Goal: Check status: Check status

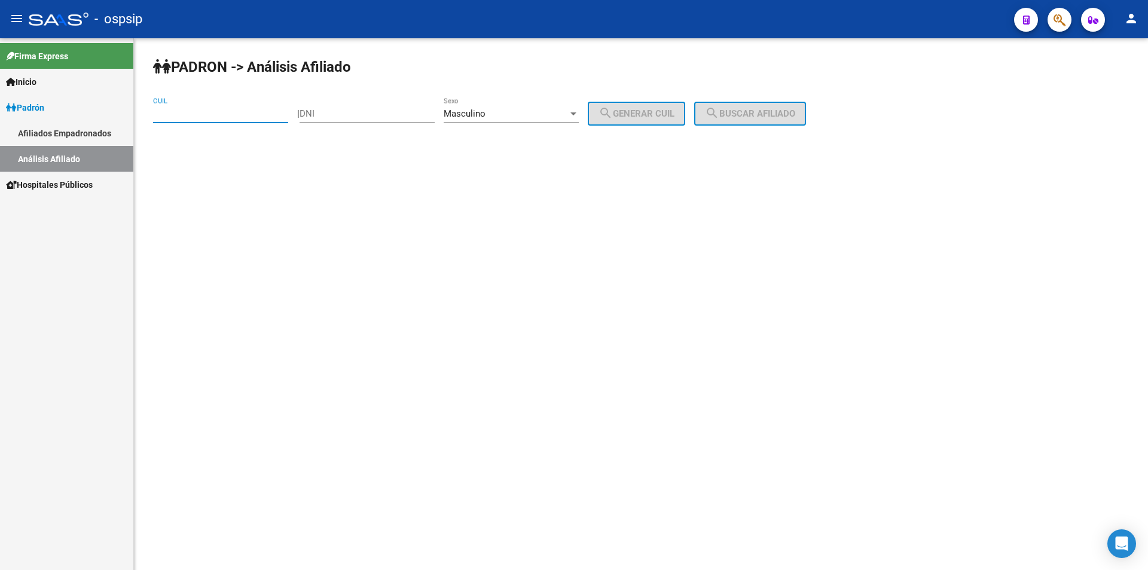
click at [333, 118] on input "DNI" at bounding box center [367, 113] width 135 height 11
click at [261, 102] on div "CUIL" at bounding box center [220, 110] width 135 height 26
type input "14-994460"
click at [323, 108] on input "DNI" at bounding box center [367, 113] width 135 height 11
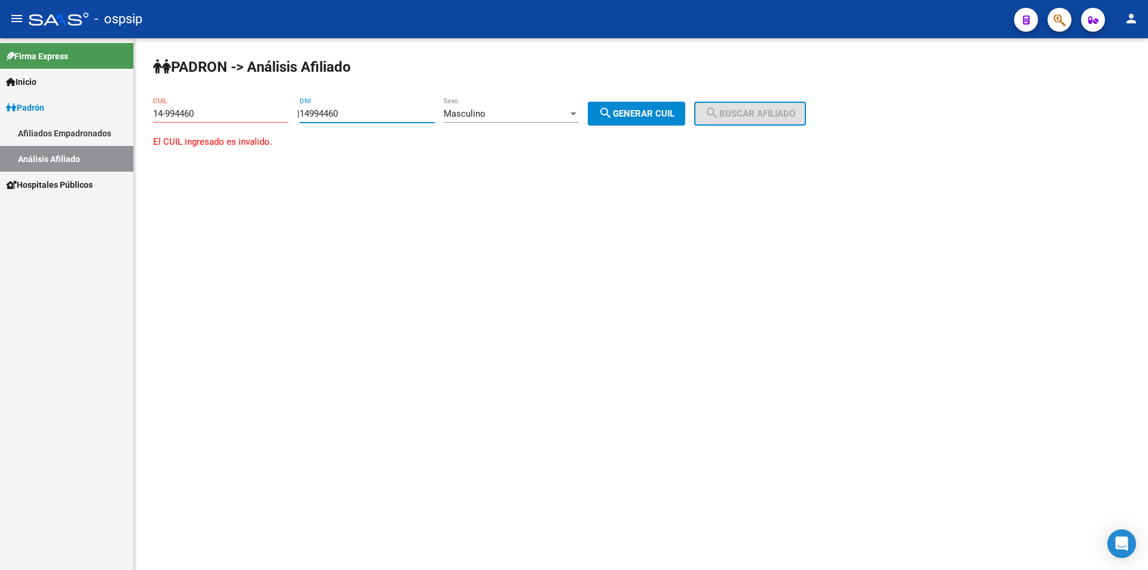
type input "14994460"
drag, startPoint x: 198, startPoint y: 111, endPoint x: 49, endPoint y: 106, distance: 149.0
click at [49, 106] on mat-sidenav-container "Firma Express Inicio Instructivos Contacto OS [PERSON_NAME] Afiliados Empadrona…" at bounding box center [574, 304] width 1148 height 532
click at [634, 106] on button "search Generar CUIL" at bounding box center [636, 114] width 97 height 24
type input "20-14994460-6"
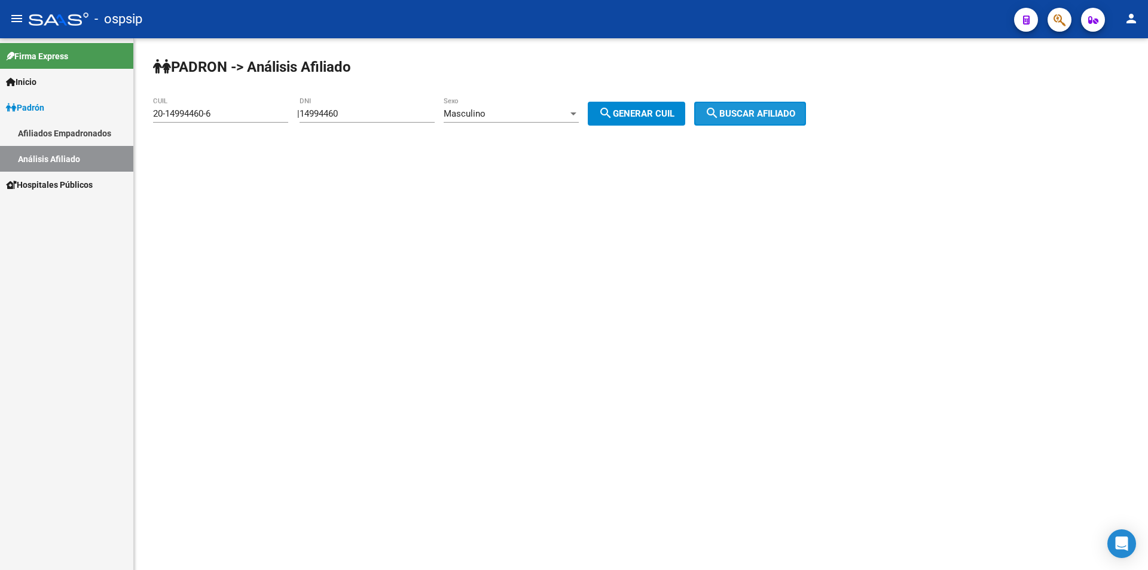
click at [736, 119] on button "search Buscar afiliado" at bounding box center [750, 114] width 112 height 24
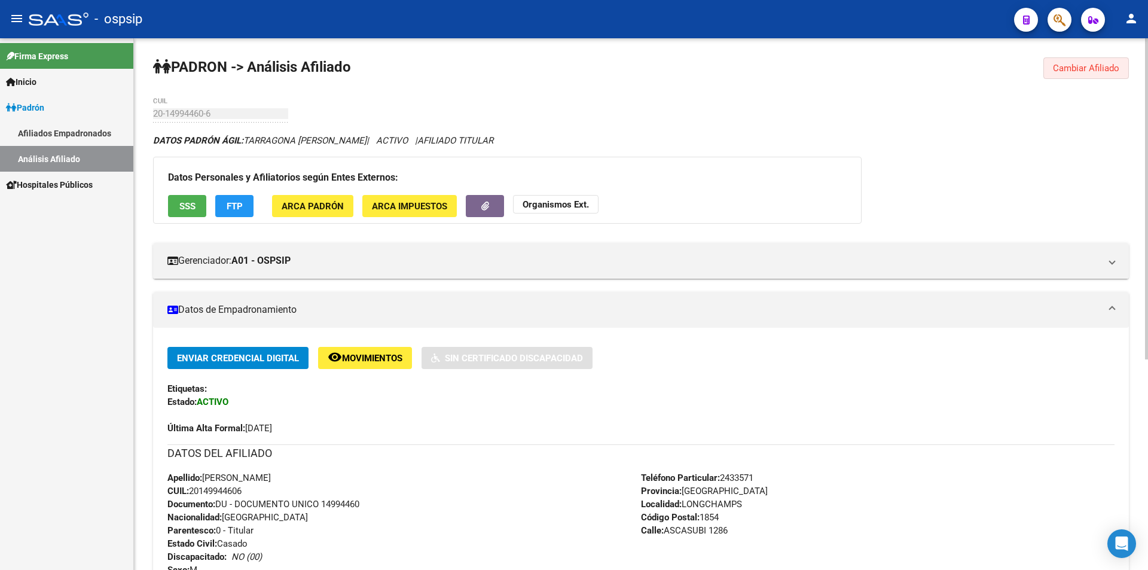
click at [1080, 69] on span "Cambiar Afiliado" at bounding box center [1086, 68] width 66 height 11
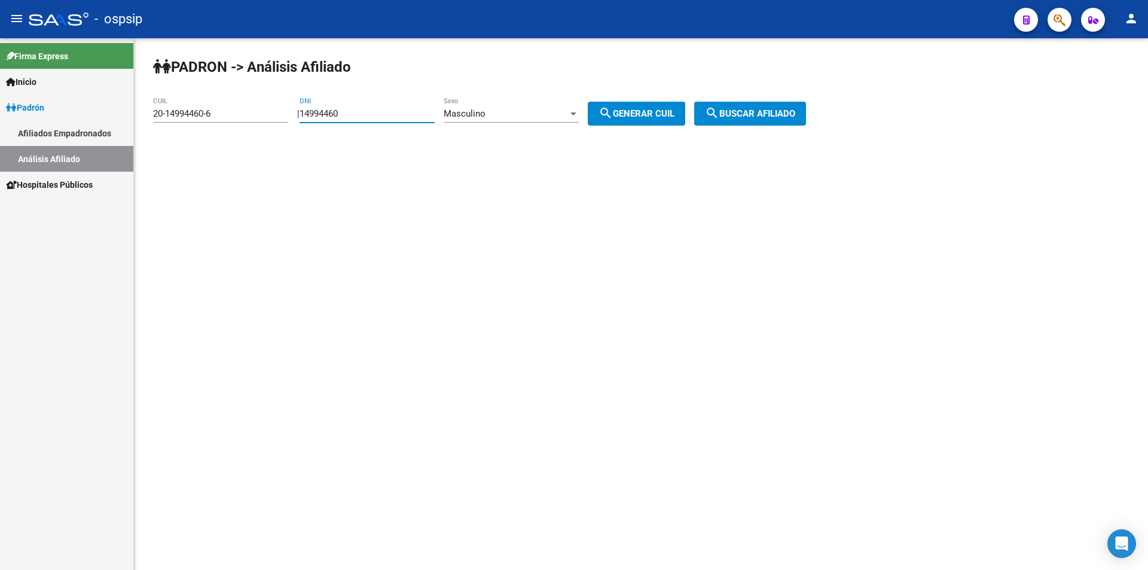
drag, startPoint x: 398, startPoint y: 114, endPoint x: 363, endPoint y: 224, distance: 115.6
click at [260, 119] on app-analisis-afiliado "PADRON -> Análisis Afiliado 20-14994460-6 CUIL | 14994460 DNI Masculino Sexo se…" at bounding box center [484, 113] width 662 height 11
drag, startPoint x: 221, startPoint y: 115, endPoint x: 91, endPoint y: 118, distance: 130.4
click at [96, 118] on mat-sidenav-container "Firma Express Inicio Instructivos Contacto OS [PERSON_NAME] Afiliados Empadrona…" at bounding box center [574, 304] width 1148 height 532
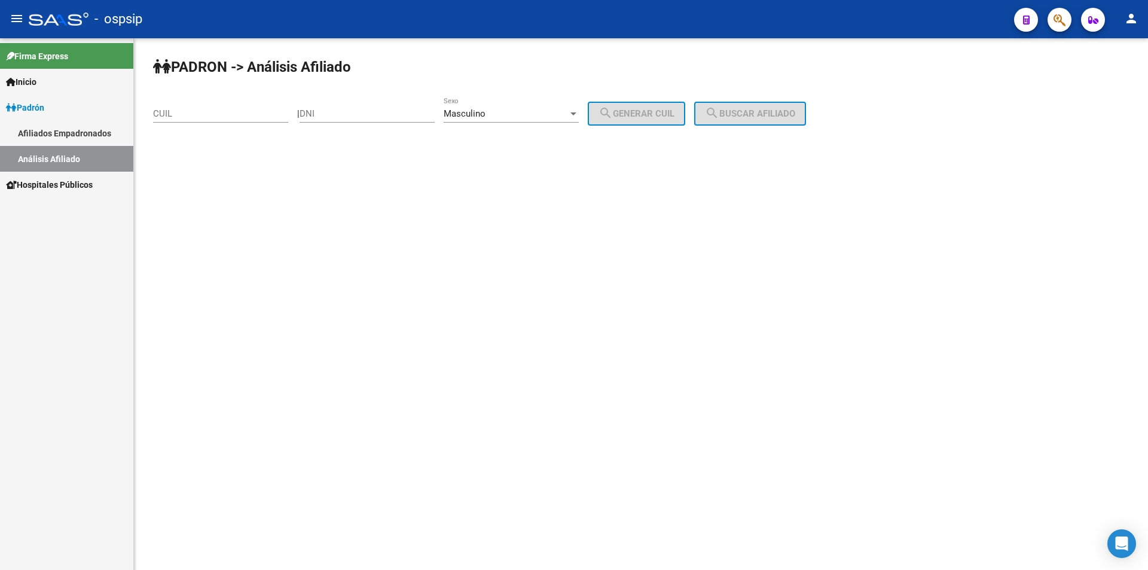
click at [409, 119] on div "DNI" at bounding box center [367, 110] width 135 height 26
type input "35341511"
click at [673, 112] on span "search Generar CUIL" at bounding box center [637, 113] width 76 height 11
type input "20-35341511-6"
click at [739, 118] on span "search Buscar afiliado" at bounding box center [750, 113] width 90 height 11
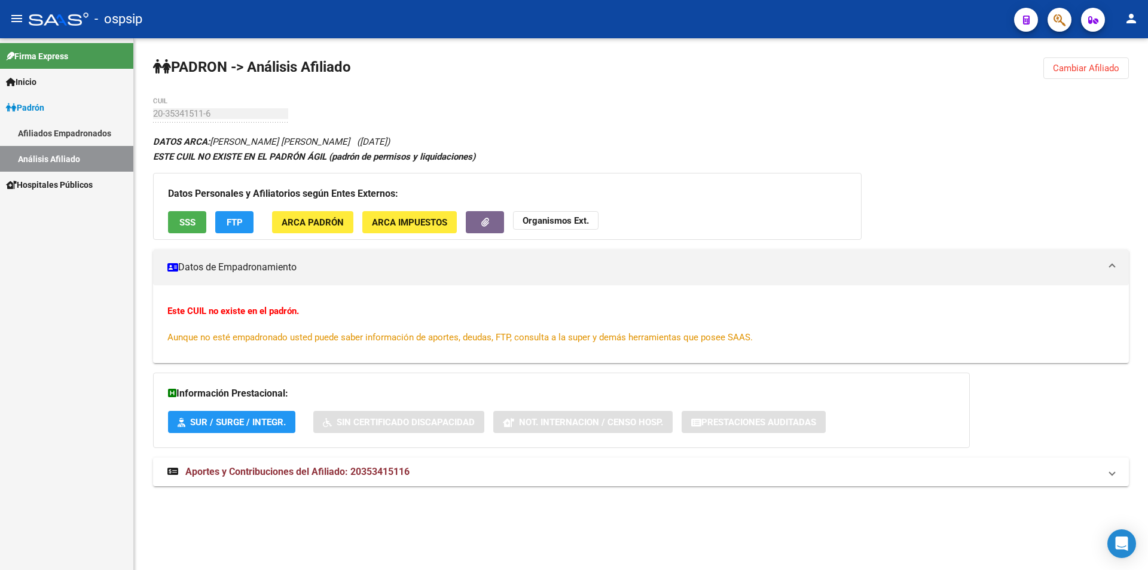
click at [1087, 68] on span "Cambiar Afiliado" at bounding box center [1086, 68] width 66 height 11
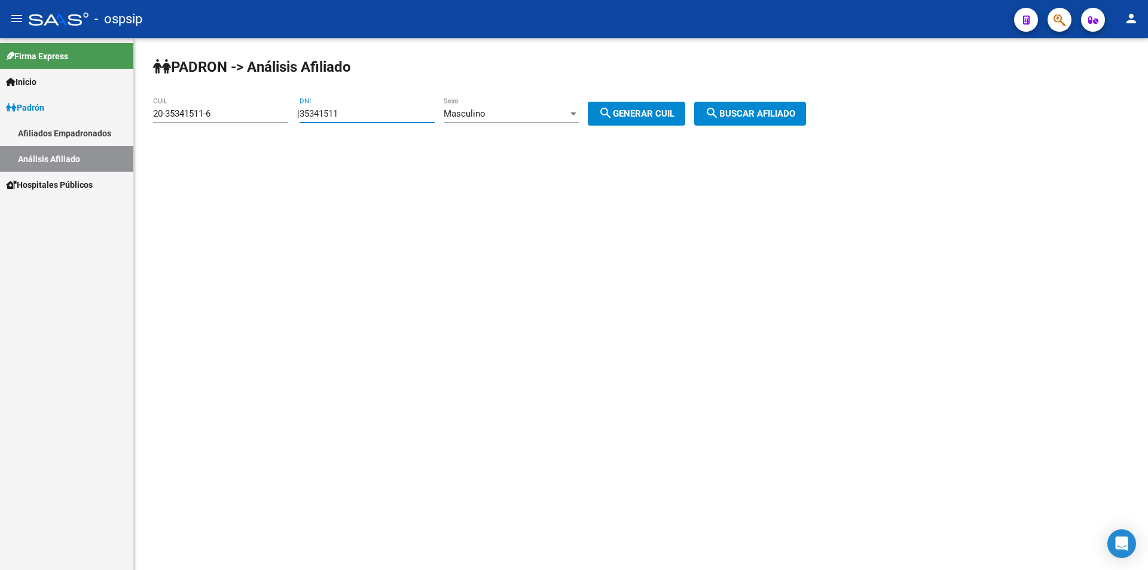
drag, startPoint x: 317, startPoint y: 128, endPoint x: 262, endPoint y: 129, distance: 55.0
click at [262, 119] on app-analisis-afiliado "PADRON -> Análisis Afiliado 20-35341511-6 CUIL | 35341511 DNI Masculino Sexo se…" at bounding box center [484, 113] width 662 height 11
drag, startPoint x: 230, startPoint y: 113, endPoint x: 61, endPoint y: 95, distance: 170.2
click at [10, 126] on mat-sidenav-container "Firma Express Inicio Instructivos Contacto OS [PERSON_NAME] Afiliados Empadrona…" at bounding box center [574, 304] width 1148 height 532
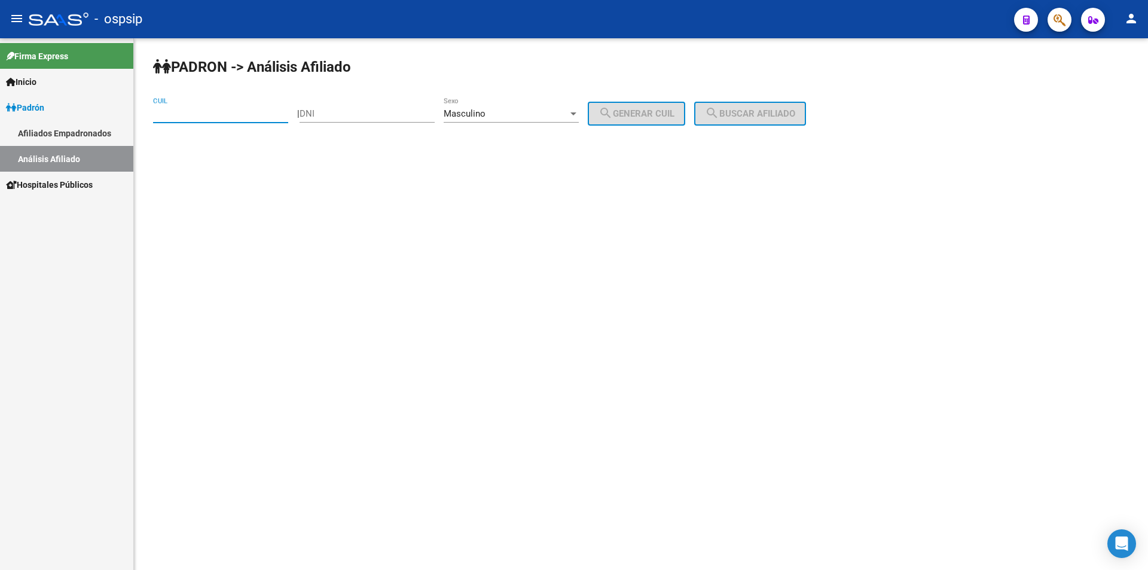
click at [342, 107] on div "DNI" at bounding box center [367, 110] width 135 height 26
type input "23268603"
click at [650, 123] on button "search Generar CUIL" at bounding box center [636, 114] width 97 height 24
type input "20-23268603-1"
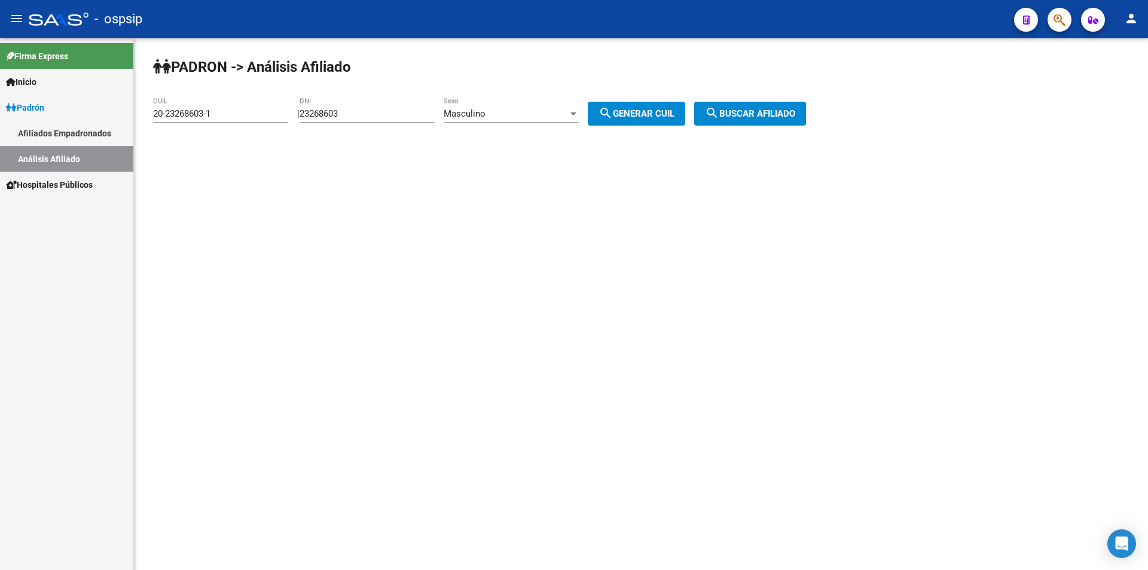
click at [754, 101] on div "PADRON -> Análisis Afiliado 20-23268603-1 CUIL | 23268603 DNI Masculino Sexo se…" at bounding box center [641, 101] width 1014 height 126
click at [801, 105] on button "search Buscar afiliado" at bounding box center [750, 114] width 112 height 24
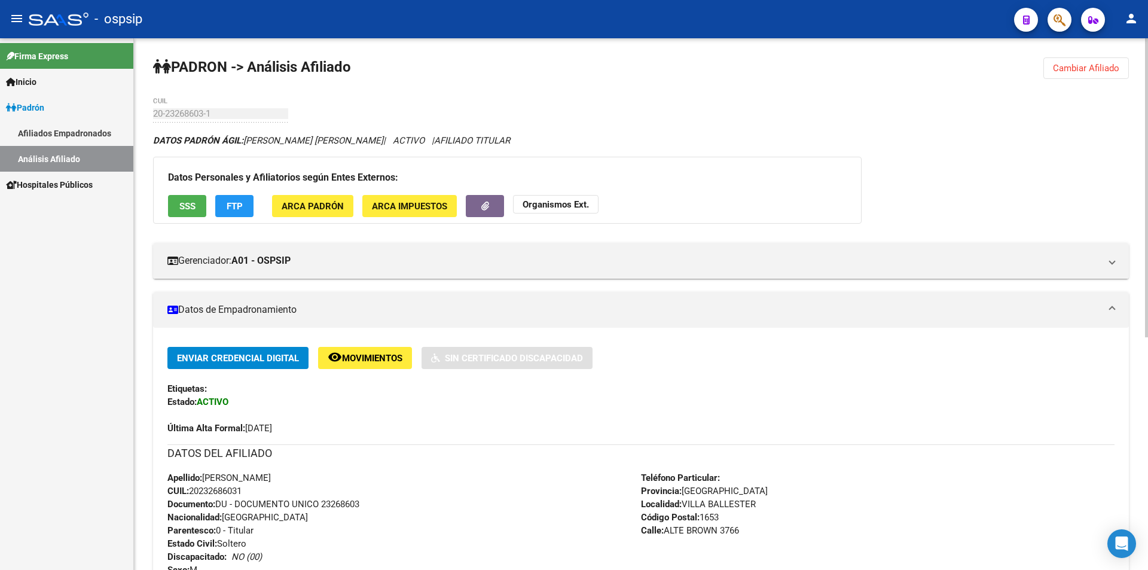
click at [1073, 65] on span "Cambiar Afiliado" at bounding box center [1086, 68] width 66 height 11
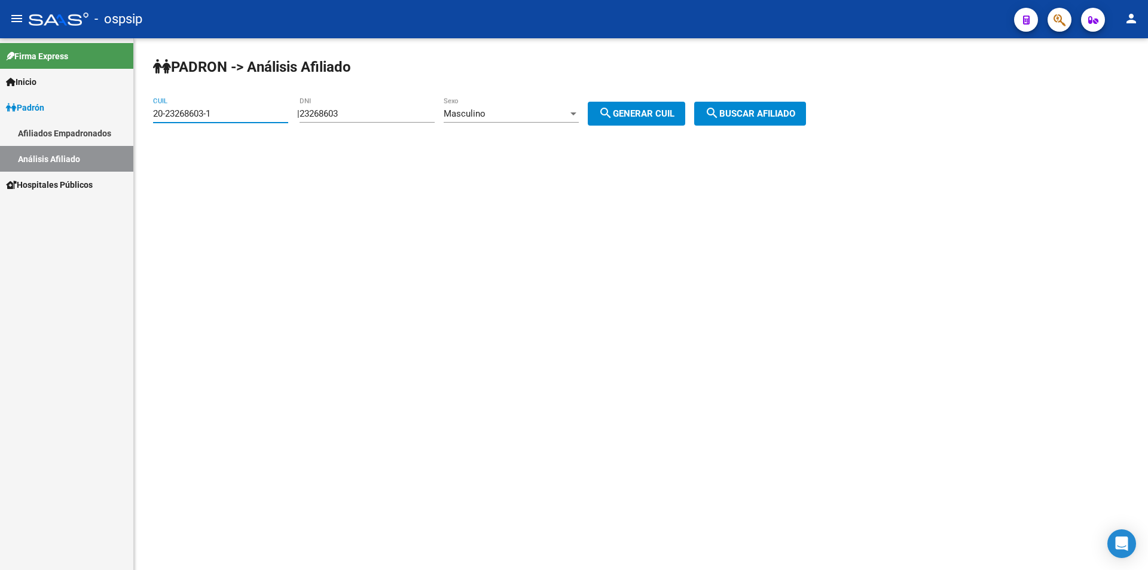
drag, startPoint x: 227, startPoint y: 112, endPoint x: 94, endPoint y: 112, distance: 132.2
click at [74, 113] on mat-sidenav-container "Firma Express Inicio Instructivos Contacto OS [PERSON_NAME] Afiliados Empadrona…" at bounding box center [574, 304] width 1148 height 532
drag, startPoint x: 367, startPoint y: 115, endPoint x: 347, endPoint y: 105, distance: 22.2
click at [254, 134] on div "PADRON -> Análisis Afiliado CUIL | 23268603 DNI Masculino Sexo search Generar C…" at bounding box center [641, 101] width 1014 height 126
type input "16774895"
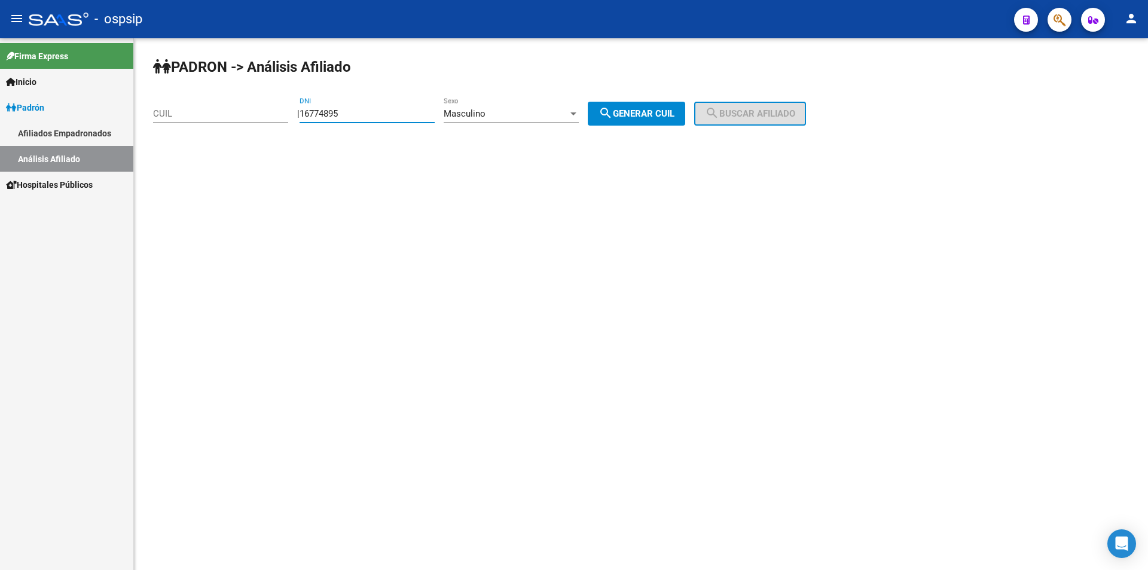
click at [645, 116] on span "search Generar CUIL" at bounding box center [637, 113] width 76 height 11
type input "20-16774895-4"
click at [778, 100] on div "PADRON -> Análisis Afiliado 20-16774895-4 CUIL | 16774895 DNI Masculino Sexo se…" at bounding box center [641, 101] width 1014 height 126
drag, startPoint x: 779, startPoint y: 106, endPoint x: 782, endPoint y: 93, distance: 14.2
click at [783, 104] on button "search Buscar afiliado" at bounding box center [750, 114] width 112 height 24
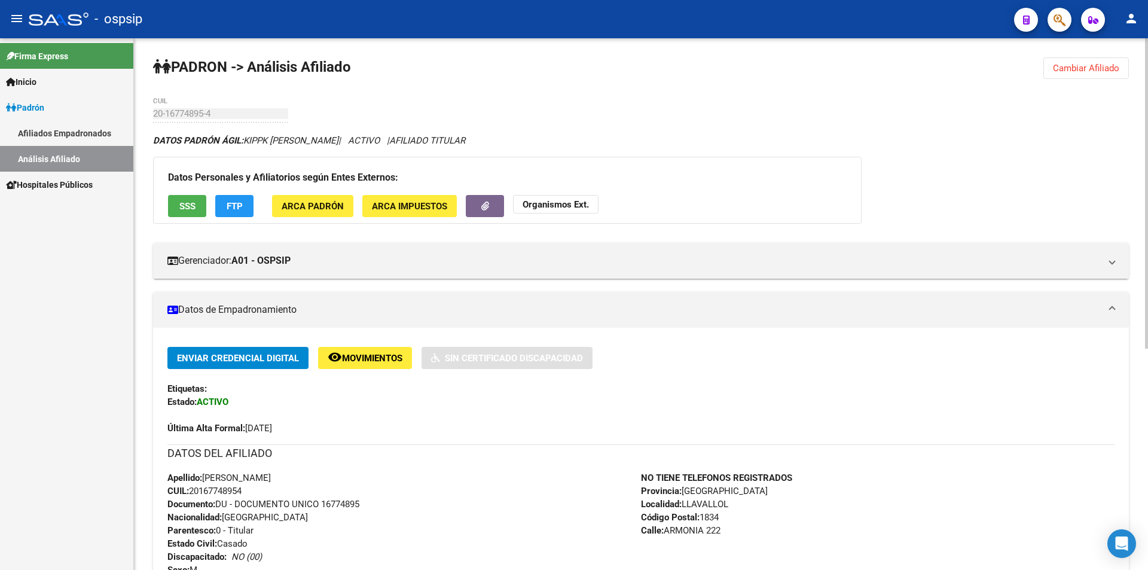
click at [1068, 74] on button "Cambiar Afiliado" at bounding box center [1087, 68] width 86 height 22
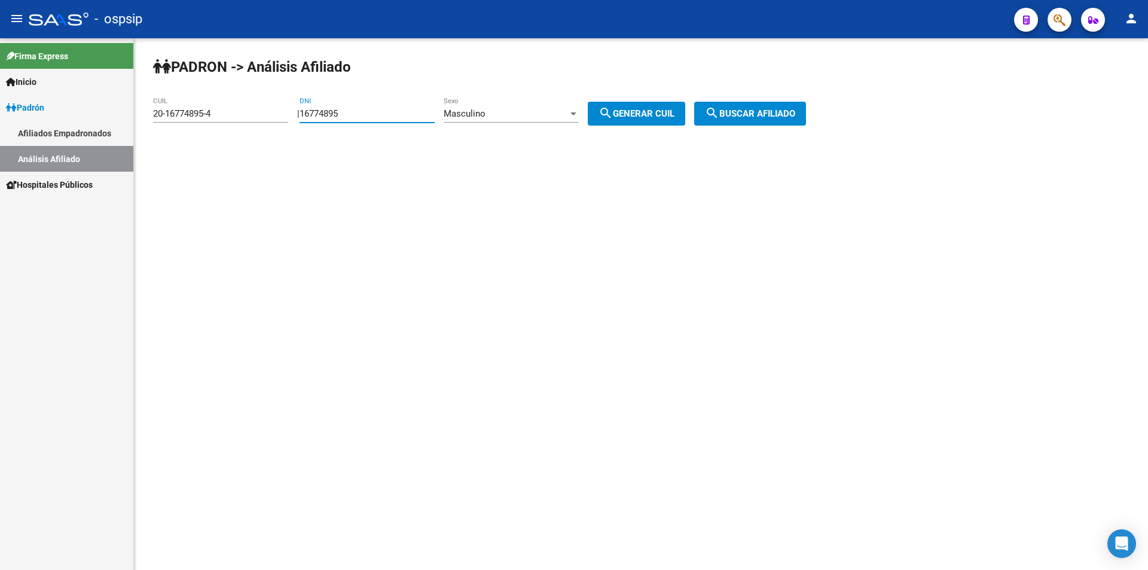
drag, startPoint x: 392, startPoint y: 112, endPoint x: 89, endPoint y: 145, distance: 305.6
click at [81, 157] on mat-sidenav-container "Firma Express Inicio Instructivos Contacto OS [PERSON_NAME] Afiliados Empadrona…" at bounding box center [574, 304] width 1148 height 532
drag, startPoint x: 236, startPoint y: 117, endPoint x: 0, endPoint y: 118, distance: 235.6
click at [0, 118] on mat-sidenav-container "Firma Express Inicio Instructivos Contacto OS [PERSON_NAME] Afiliados Empadrona…" at bounding box center [574, 304] width 1148 height 532
drag, startPoint x: 364, startPoint y: 113, endPoint x: 370, endPoint y: 111, distance: 6.4
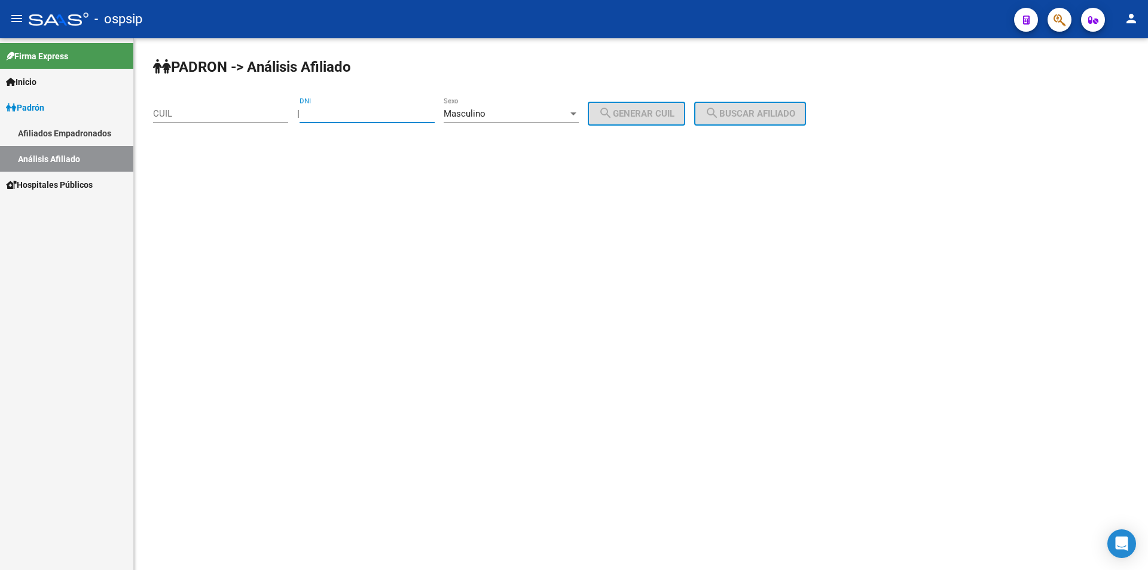
click at [365, 113] on input "DNI" at bounding box center [367, 113] width 135 height 11
type input "55166615"
click at [675, 117] on span "search Generar CUIL" at bounding box center [637, 113] width 76 height 11
type input "20-55166615-9"
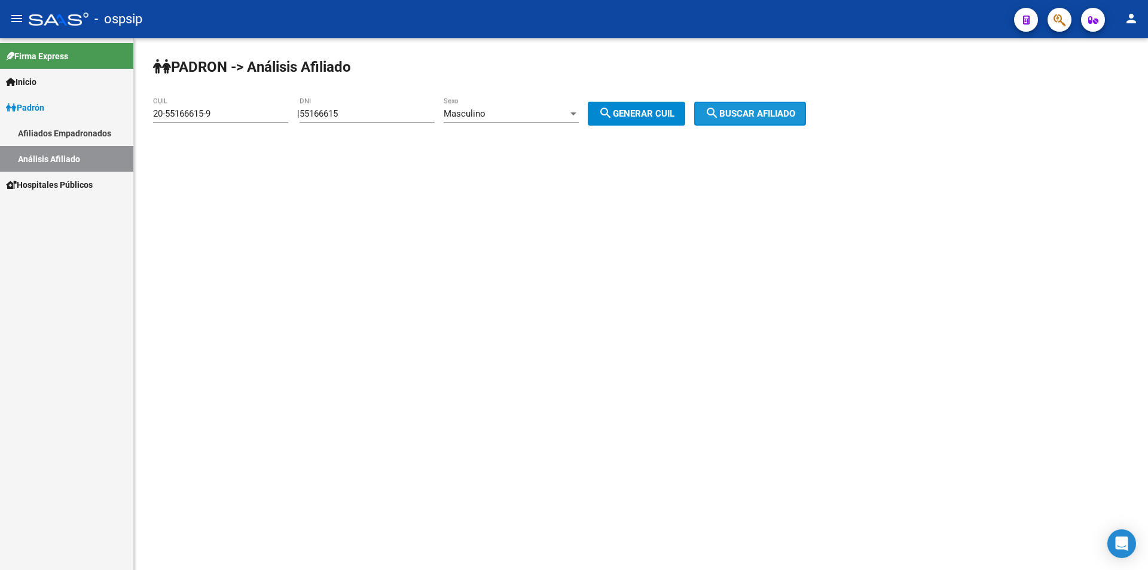
click at [770, 117] on span "search Buscar afiliado" at bounding box center [750, 113] width 90 height 11
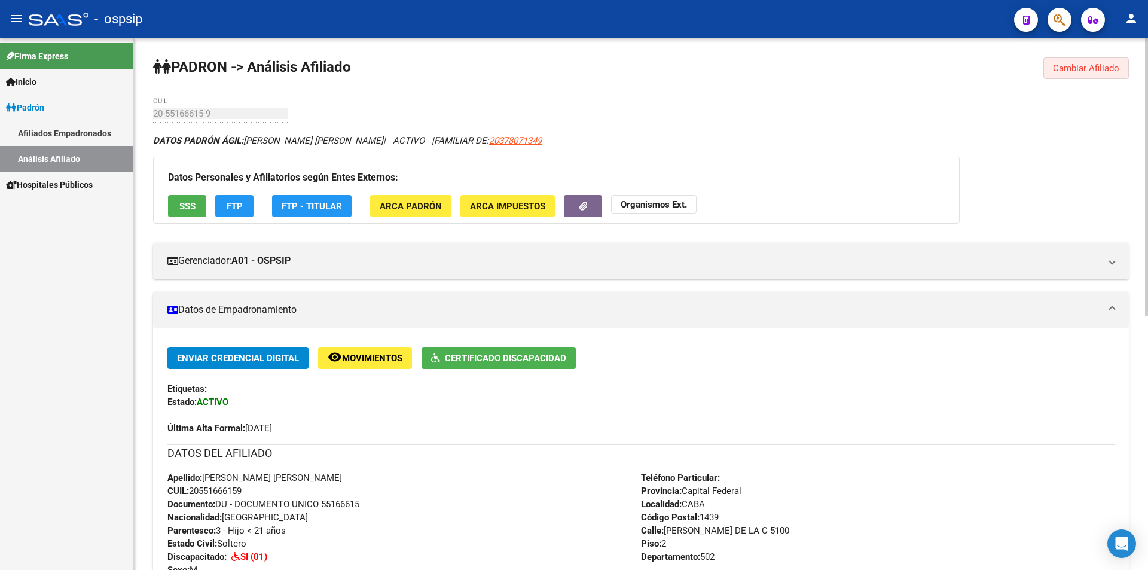
click at [1072, 63] on span "Cambiar Afiliado" at bounding box center [1086, 68] width 66 height 11
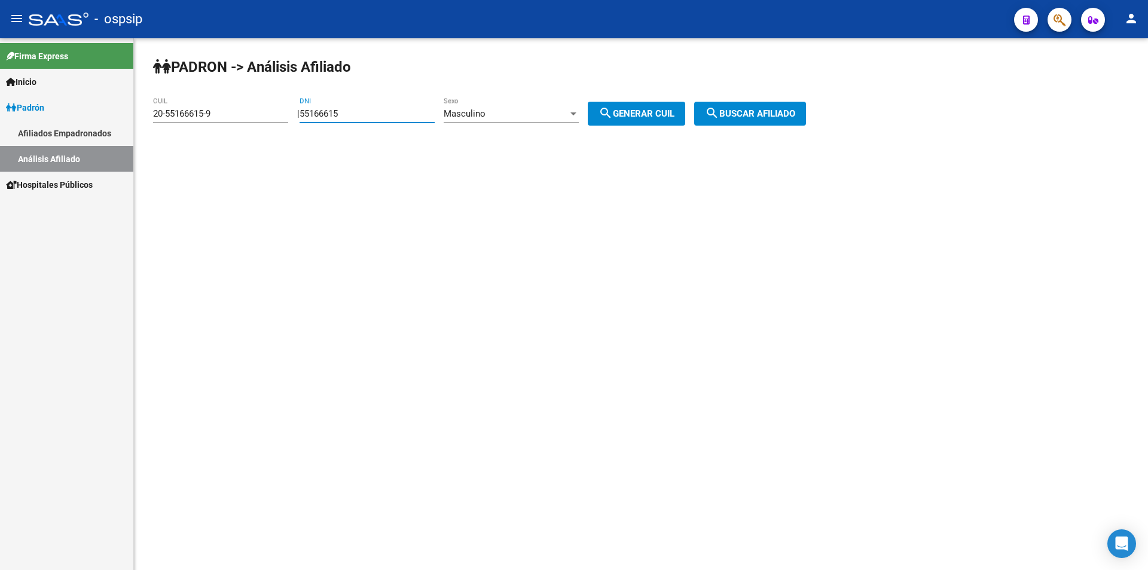
drag, startPoint x: 367, startPoint y: 111, endPoint x: 263, endPoint y: 120, distance: 104.4
click at [263, 119] on app-analisis-afiliado "PADRON -> Análisis Afiliado 20-55166615-9 CUIL | 55166615 DNI Masculino Sexo se…" at bounding box center [484, 113] width 662 height 11
drag, startPoint x: 233, startPoint y: 109, endPoint x: 128, endPoint y: 118, distance: 105.6
click at [128, 118] on mat-sidenav-container "Firma Express Inicio Instructivos Contacto OS [PERSON_NAME] Afiliados Empadrona…" at bounding box center [574, 304] width 1148 height 532
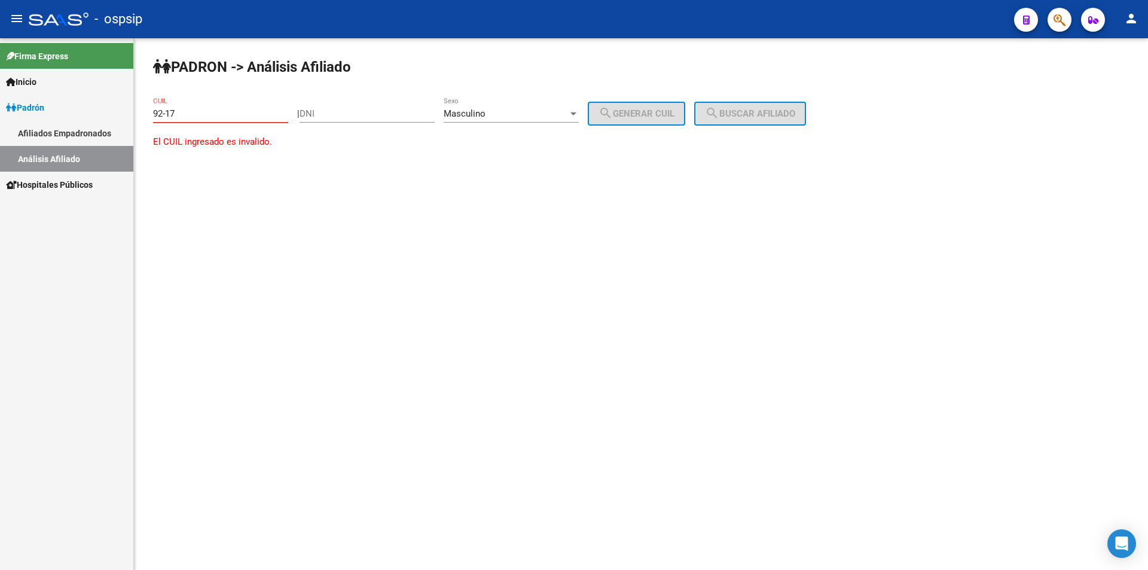
type input "92-174"
drag, startPoint x: 202, startPoint y: 118, endPoint x: 0, endPoint y: 86, distance: 204.1
click at [0, 109] on mat-sidenav-container "Firma Express Inicio Instructivos Contacto OS [PERSON_NAME] Afiliados Empadrona…" at bounding box center [574, 304] width 1148 height 532
click at [347, 109] on input "DNI" at bounding box center [367, 113] width 135 height 11
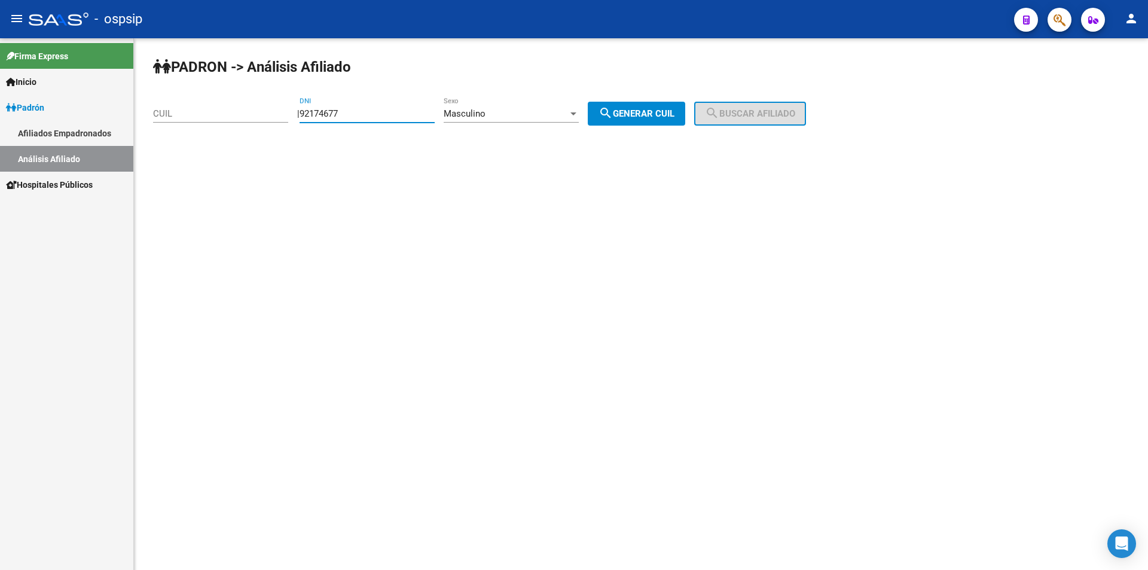
type input "92174677"
click at [675, 111] on span "search Generar CUIL" at bounding box center [637, 113] width 76 height 11
click at [742, 111] on span "search Buscar afiliado" at bounding box center [750, 113] width 90 height 11
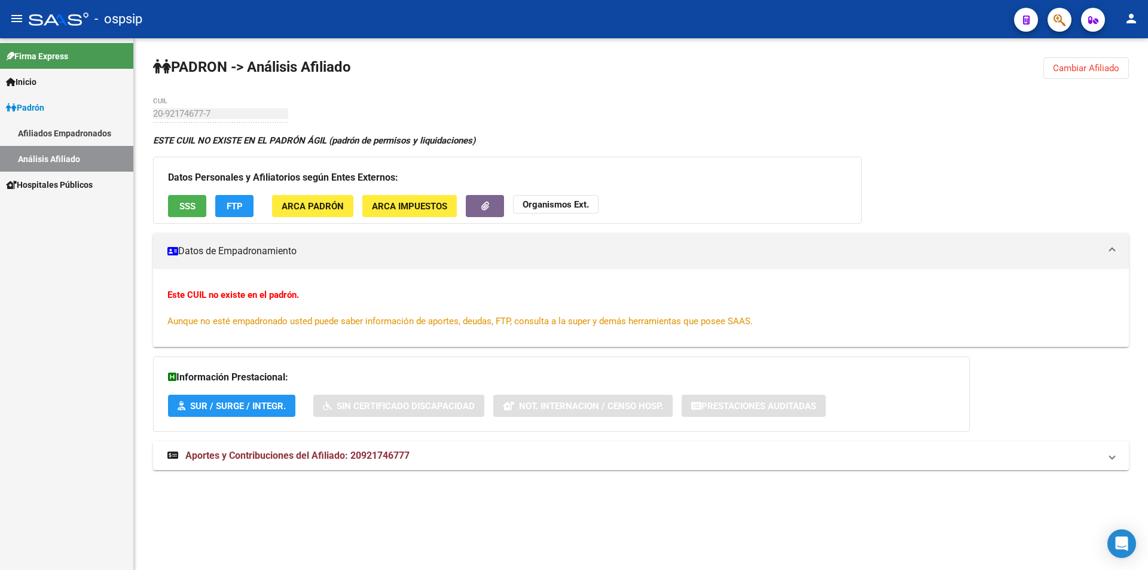
drag, startPoint x: 1083, startPoint y: 69, endPoint x: 1048, endPoint y: 68, distance: 34.7
click at [1084, 69] on span "Cambiar Afiliado" at bounding box center [1086, 68] width 66 height 11
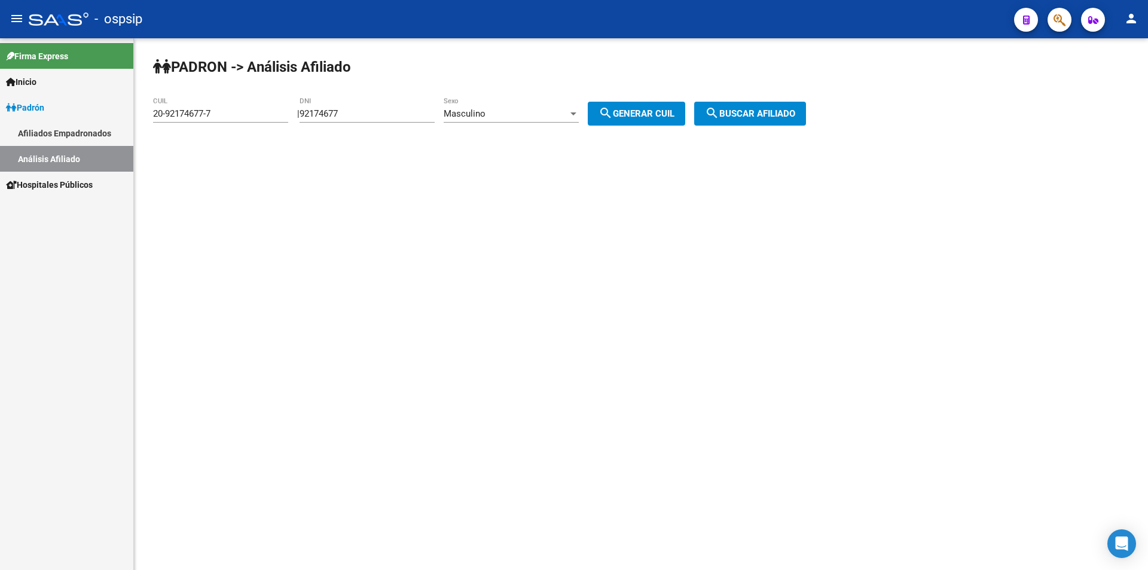
click at [543, 104] on div "Masculino Sexo" at bounding box center [511, 110] width 135 height 26
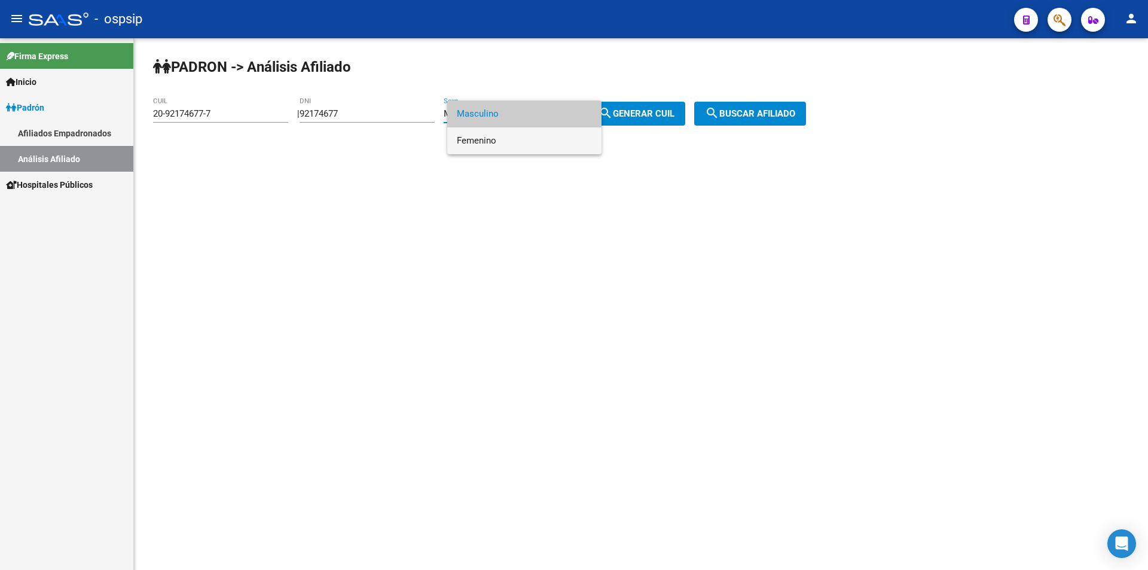
click at [536, 138] on span "Femenino" at bounding box center [524, 140] width 135 height 27
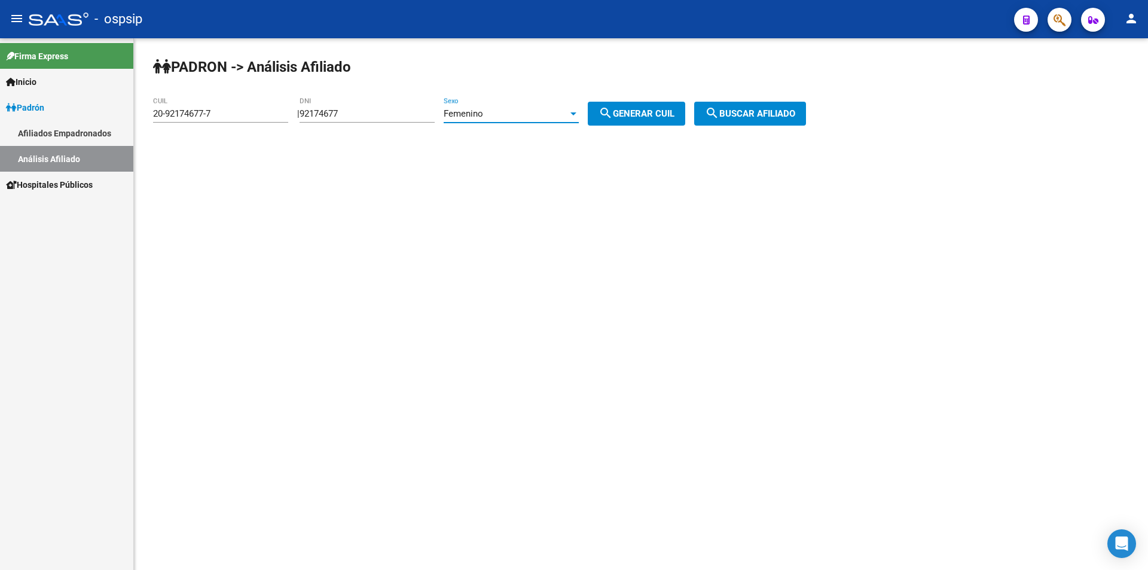
click at [788, 111] on span "search Buscar afiliado" at bounding box center [750, 113] width 90 height 11
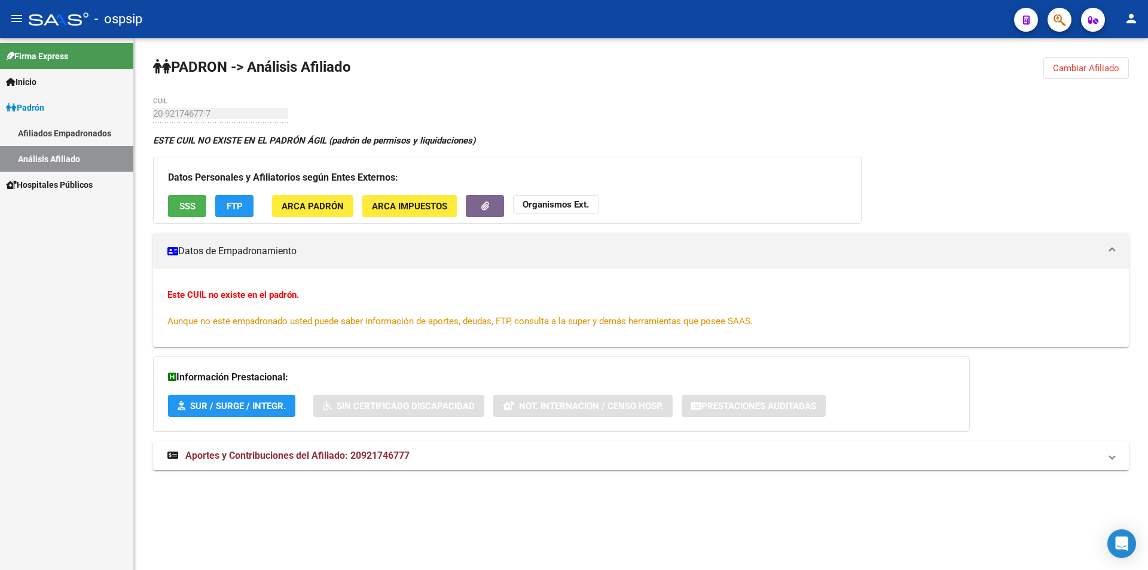
click at [1098, 65] on span "Cambiar Afiliado" at bounding box center [1086, 68] width 66 height 11
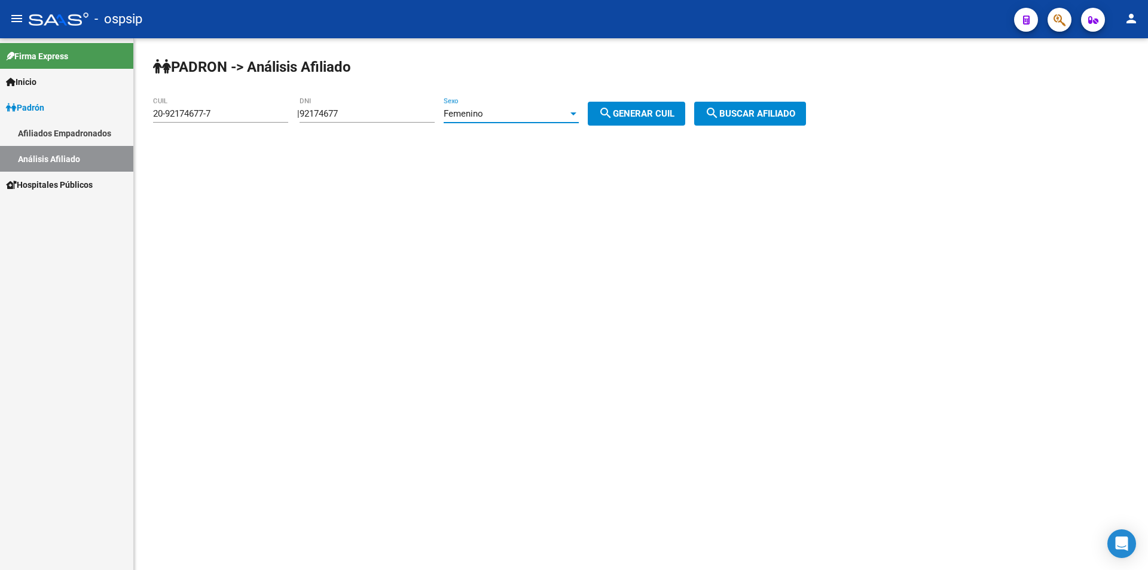
click at [507, 111] on div "Femenino" at bounding box center [506, 113] width 124 height 11
click at [502, 78] on span "Masculino" at bounding box center [524, 87] width 135 height 27
click at [675, 110] on span "search Generar CUIL" at bounding box center [637, 113] width 76 height 11
click at [748, 109] on span "search Buscar afiliado" at bounding box center [750, 113] width 90 height 11
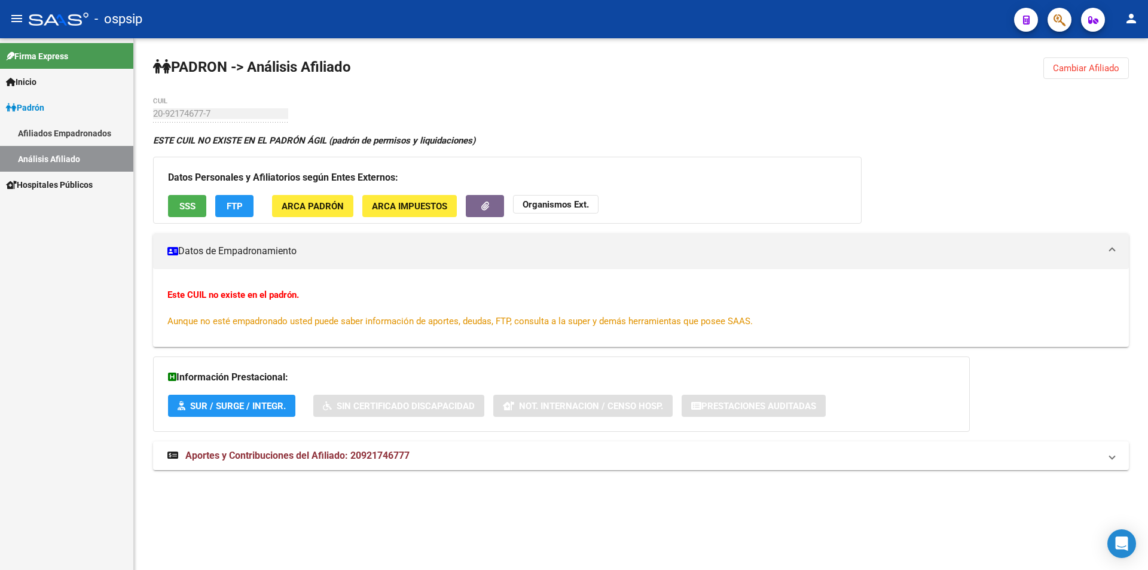
click at [1071, 71] on span "Cambiar Afiliado" at bounding box center [1086, 68] width 66 height 11
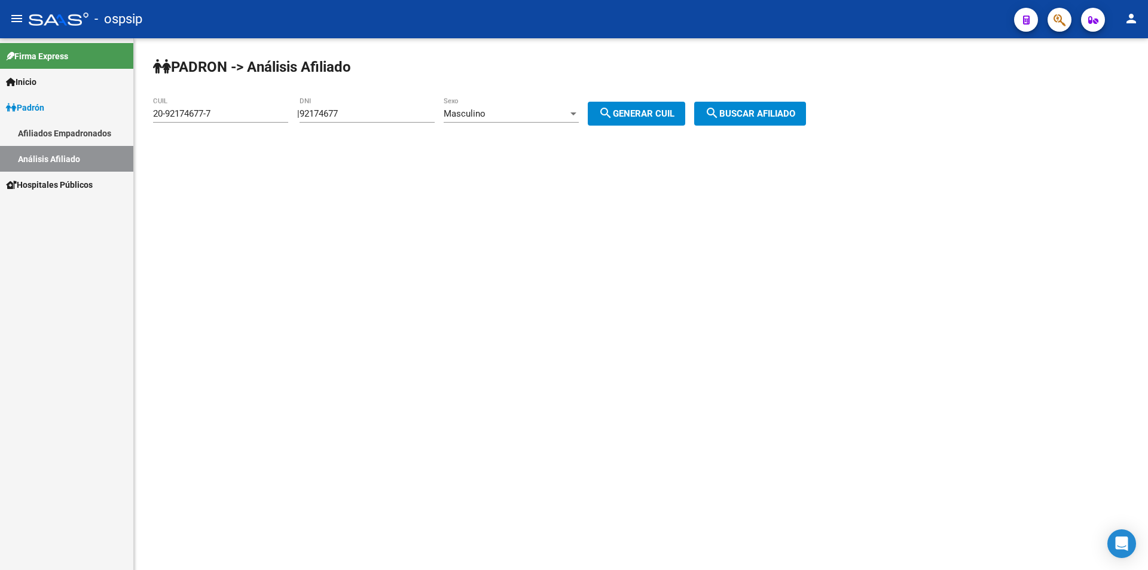
click at [371, 114] on input "92174677" at bounding box center [367, 113] width 135 height 11
click at [510, 113] on div "Masculino" at bounding box center [506, 113] width 124 height 11
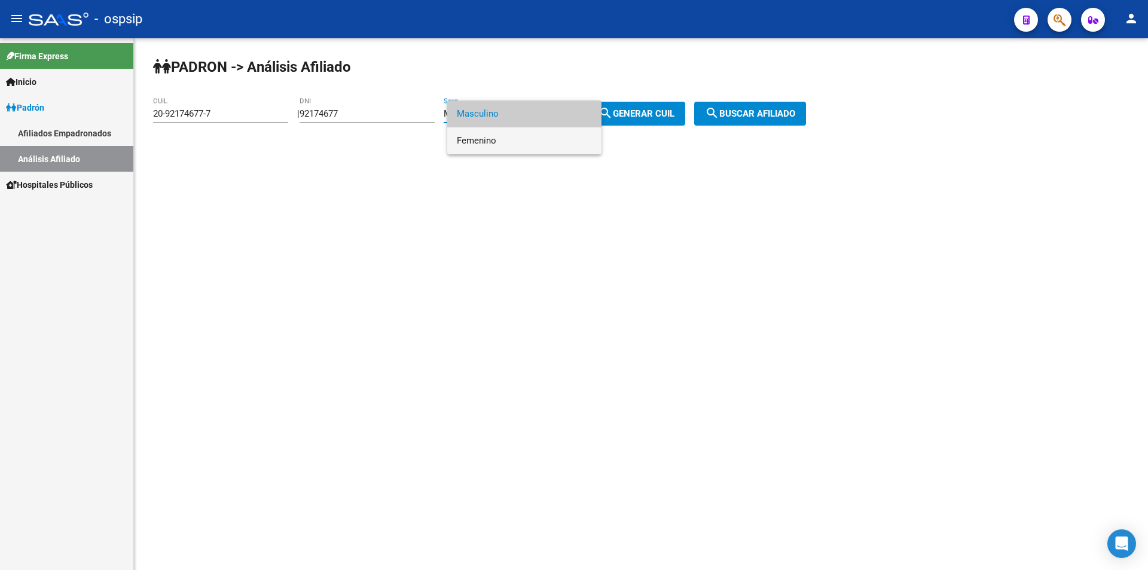
click at [505, 137] on span "Femenino" at bounding box center [524, 140] width 135 height 27
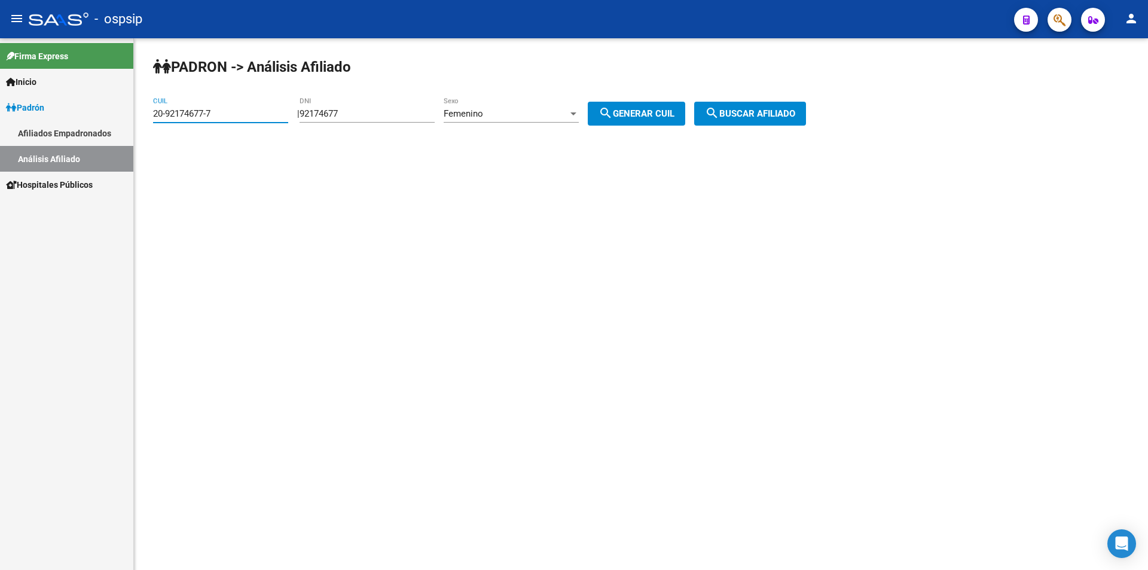
click at [223, 114] on input "20-92174677-7" at bounding box center [220, 113] width 135 height 11
click at [641, 114] on span "search Generar CUIL" at bounding box center [637, 113] width 76 height 11
type input "27-92174677-1"
click at [742, 111] on span "search Buscar afiliado" at bounding box center [750, 113] width 90 height 11
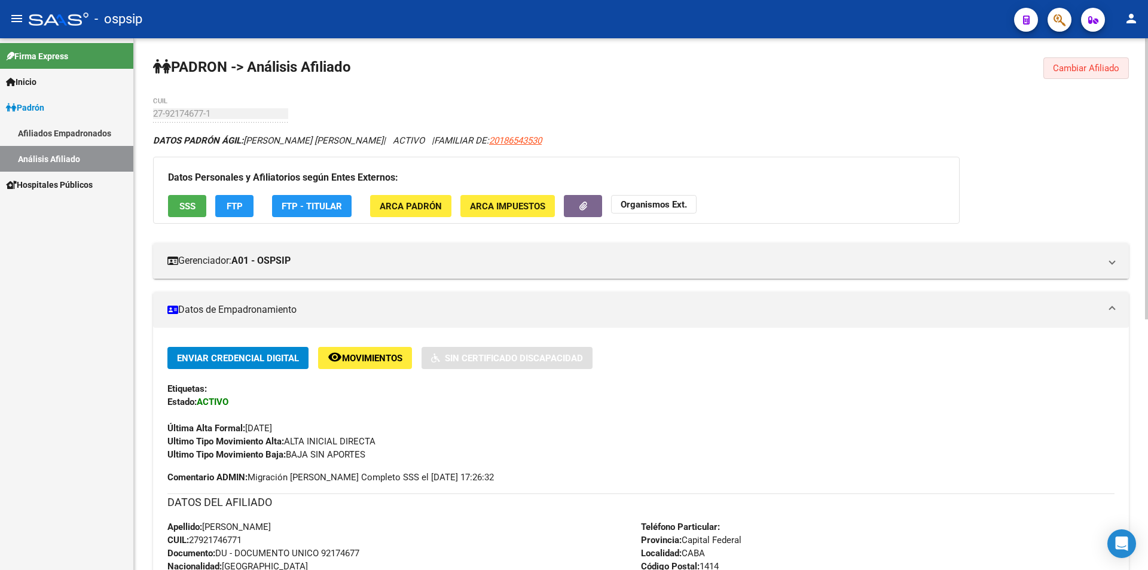
click at [1108, 73] on span "Cambiar Afiliado" at bounding box center [1086, 68] width 66 height 11
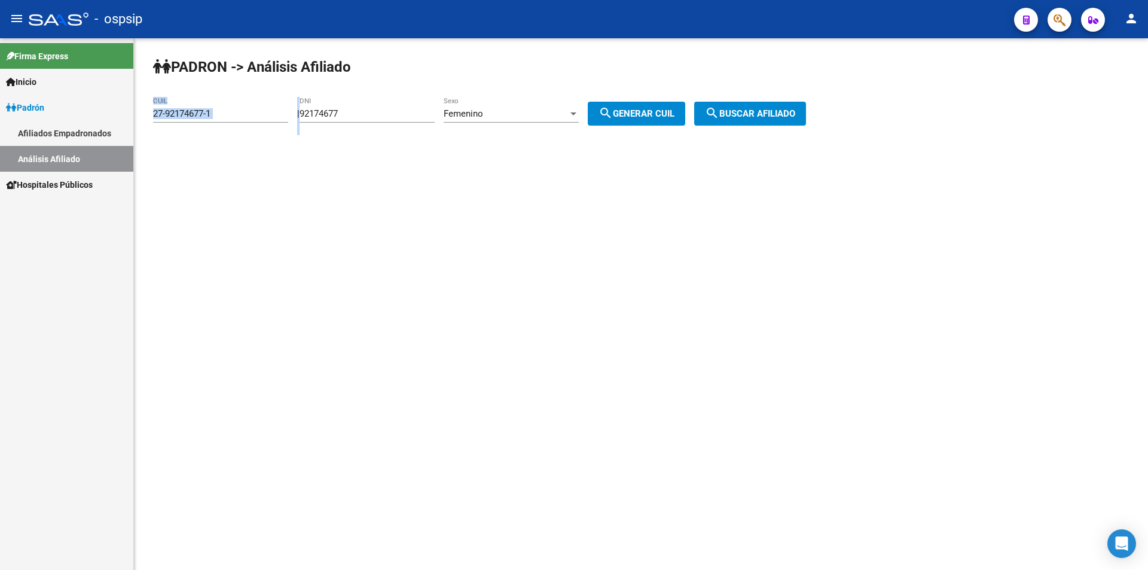
drag, startPoint x: 374, startPoint y: 119, endPoint x: 315, endPoint y: 114, distance: 59.4
click at [249, 114] on app-analisis-afiliado "PADRON -> Análisis Afiliado 27-92174677-1 CUIL | 92174677 DNI Femenino Sexo sea…" at bounding box center [484, 113] width 662 height 11
click at [379, 115] on input "92174677" at bounding box center [367, 113] width 135 height 11
drag, startPoint x: 379, startPoint y: 115, endPoint x: 270, endPoint y: 120, distance: 109.0
click at [270, 119] on app-analisis-afiliado "PADRON -> Análisis Afiliado 27-92174677-1 CUIL | 92174677 DNI Femenino Sexo sea…" at bounding box center [484, 113] width 662 height 11
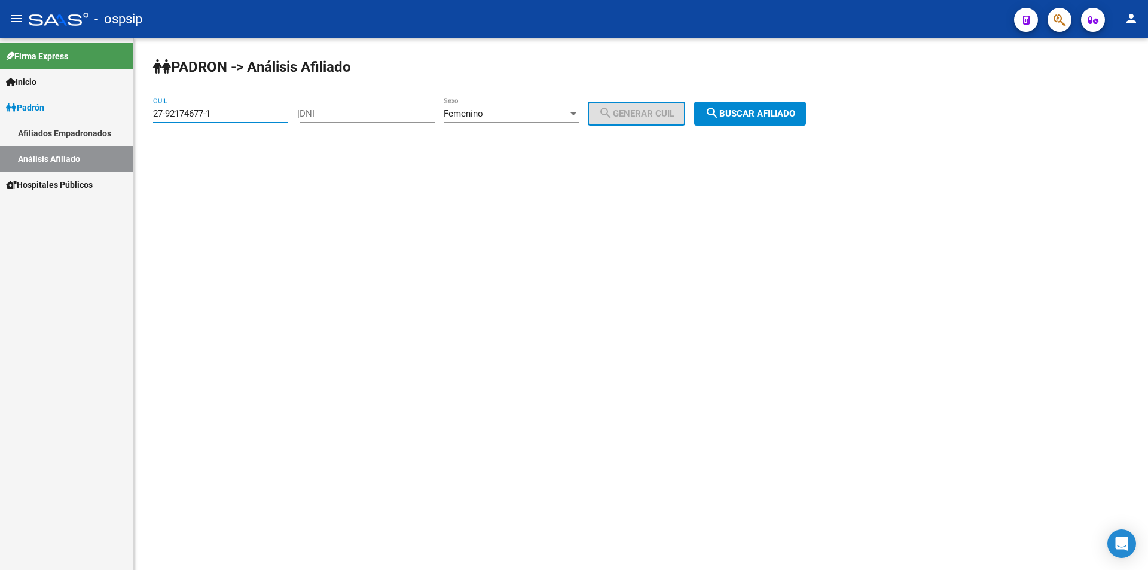
drag, startPoint x: 223, startPoint y: 116, endPoint x: 22, endPoint y: 76, distance: 205.5
click at [0, 99] on mat-sidenav-container "Firma Express Inicio Instructivos Contacto OS [PERSON_NAME] Afiliados Empadrona…" at bounding box center [574, 304] width 1148 height 532
